Goal: Task Accomplishment & Management: Use online tool/utility

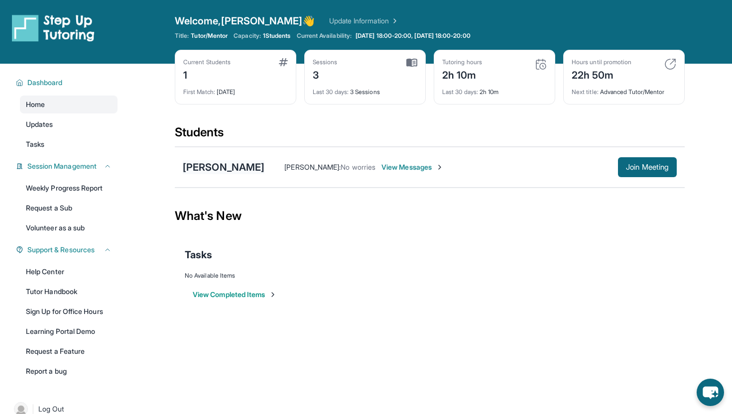
click at [227, 166] on div "[PERSON_NAME]" at bounding box center [224, 167] width 82 height 14
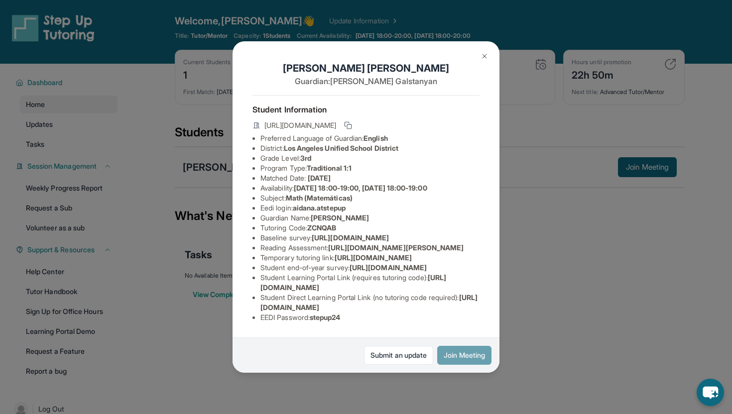
click at [459, 341] on button "Join Meeting" at bounding box center [464, 355] width 54 height 19
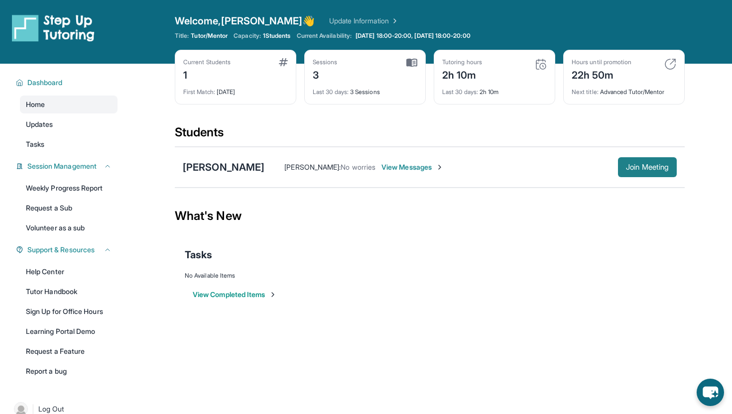
click at [493, 164] on span "Join Meeting" at bounding box center [647, 167] width 43 height 6
click at [222, 169] on div "[PERSON_NAME]" at bounding box center [224, 167] width 82 height 14
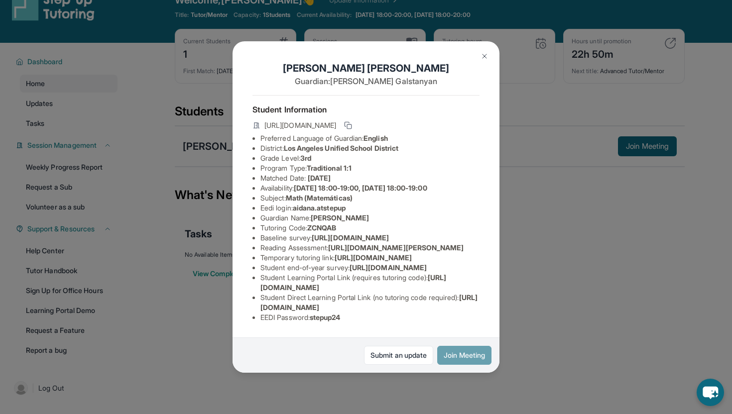
click at [449, 341] on button "Join Meeting" at bounding box center [464, 355] width 54 height 19
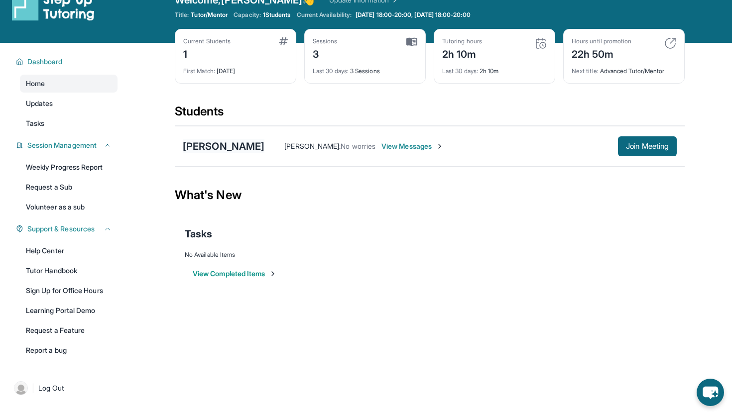
click at [231, 148] on div "[PERSON_NAME]" at bounding box center [224, 146] width 82 height 14
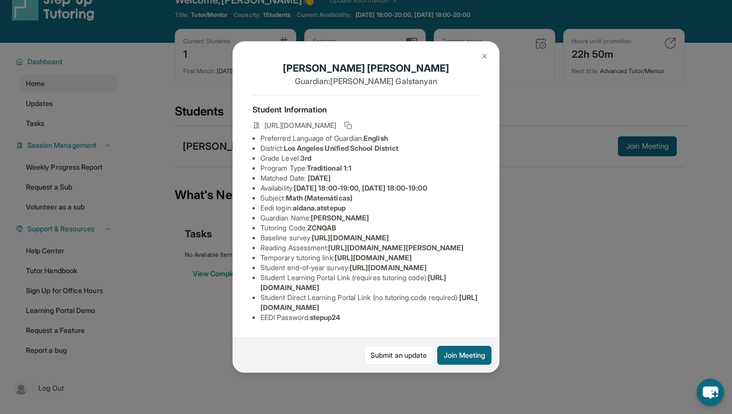
click at [318, 208] on span "aidana.atstepup" at bounding box center [319, 208] width 53 height 8
drag, startPoint x: 353, startPoint y: 209, endPoint x: 299, endPoint y: 206, distance: 54.4
click at [299, 206] on li "Eedi login : [PERSON_NAME].atstepup" at bounding box center [369, 208] width 219 height 10
copy span "aidana.atstepup"
